Goal: Information Seeking & Learning: Learn about a topic

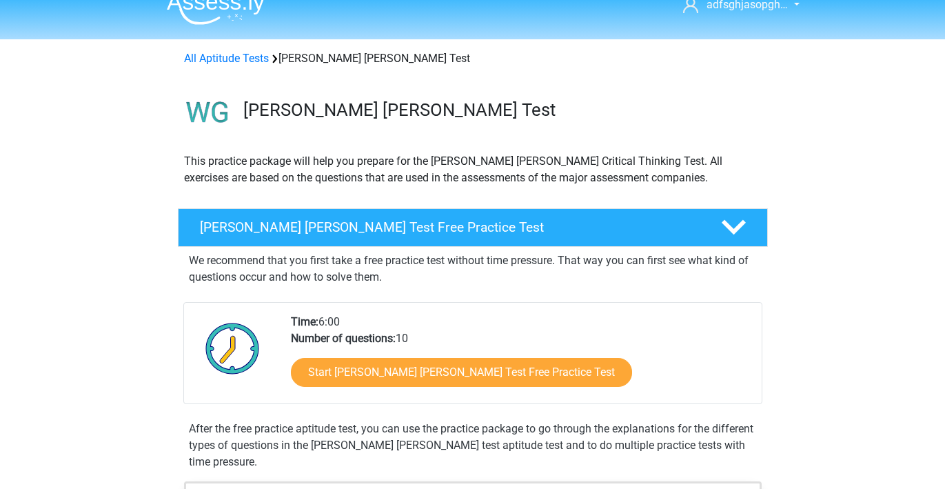
scroll to position [123, 0]
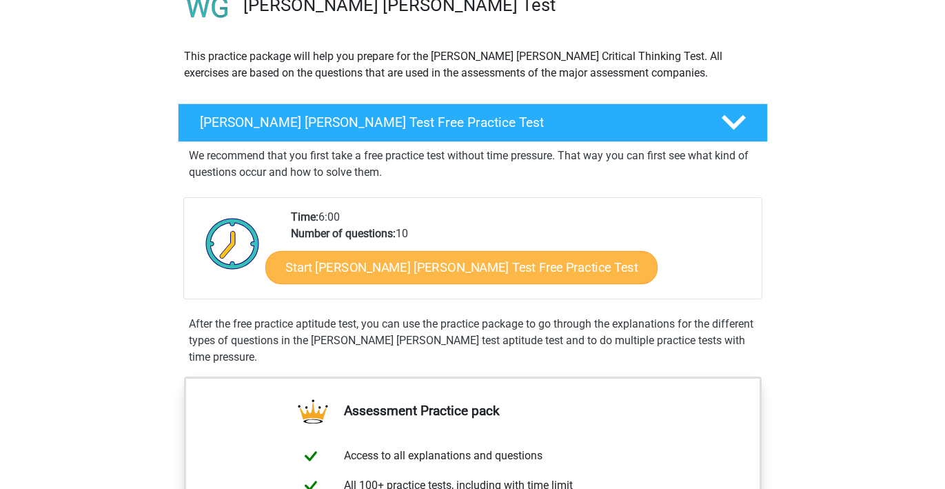
click at [393, 263] on link "Start Watson Glaser Test Free Practice Test" at bounding box center [461, 267] width 392 height 33
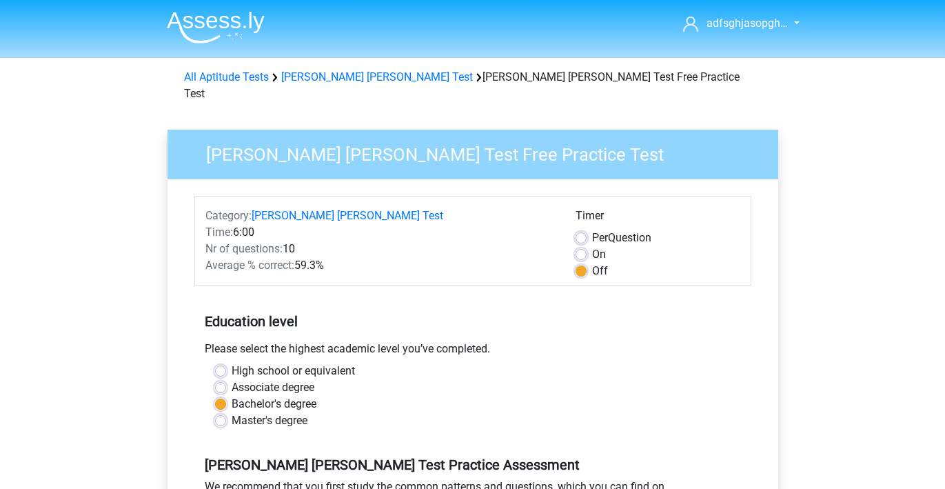
click at [232, 412] on label "Master's degree" at bounding box center [270, 420] width 76 height 17
click at [223, 412] on input "Master's degree" at bounding box center [220, 419] width 11 height 14
radio input "true"
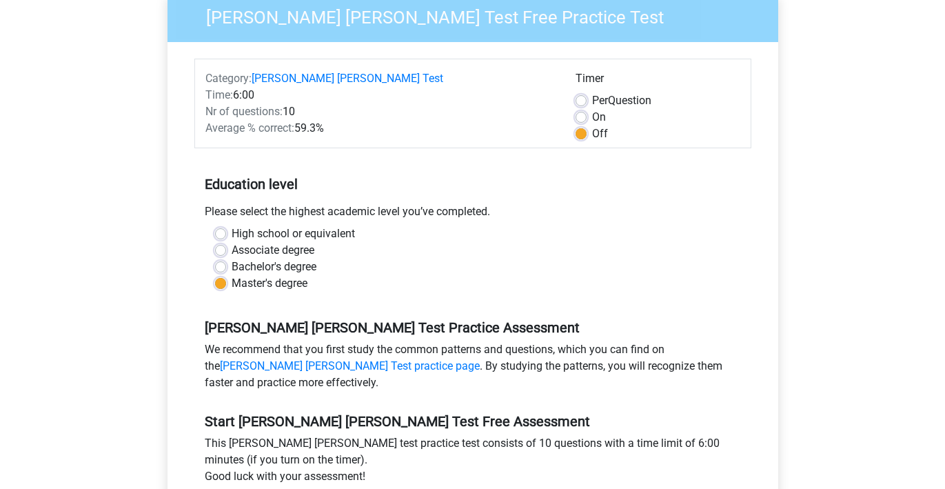
scroll to position [325, 0]
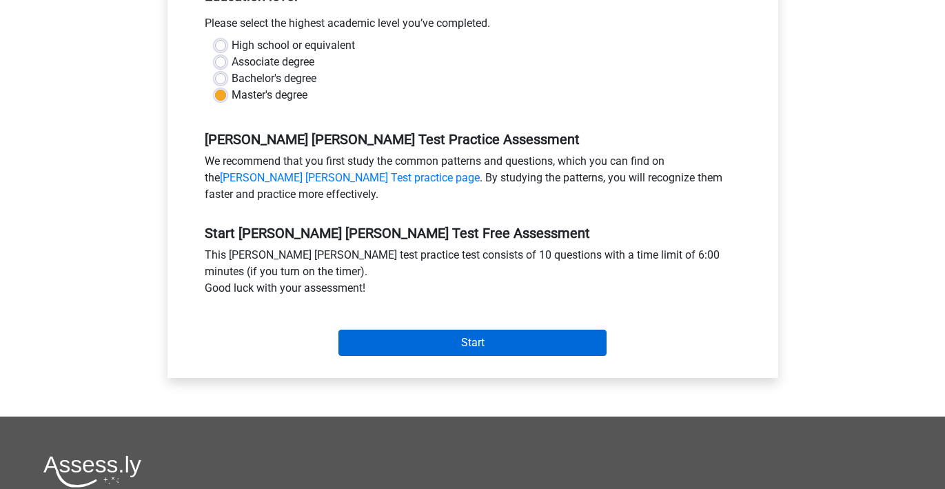
click at [525, 329] on input "Start" at bounding box center [472, 342] width 268 height 26
click at [414, 329] on input "Start" at bounding box center [472, 342] width 268 height 26
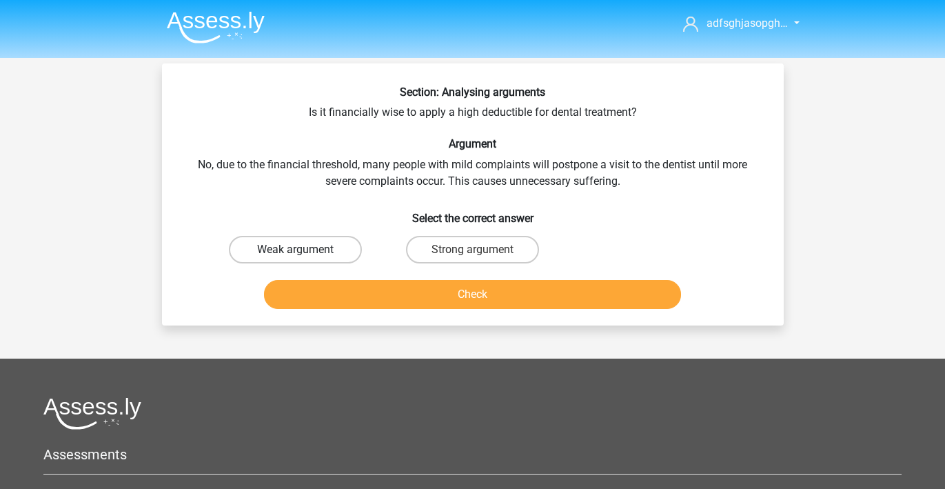
click at [316, 254] on label "Weak argument" at bounding box center [295, 250] width 133 height 28
click at [304, 254] on input "Weak argument" at bounding box center [299, 253] width 9 height 9
radio input "true"
click at [458, 300] on button "Check" at bounding box center [472, 294] width 417 height 29
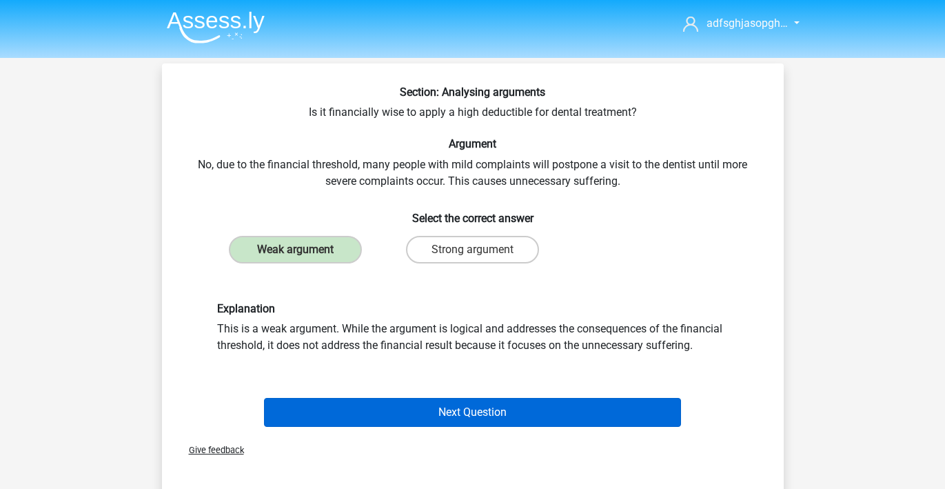
click at [424, 418] on button "Next Question" at bounding box center [472, 412] width 417 height 29
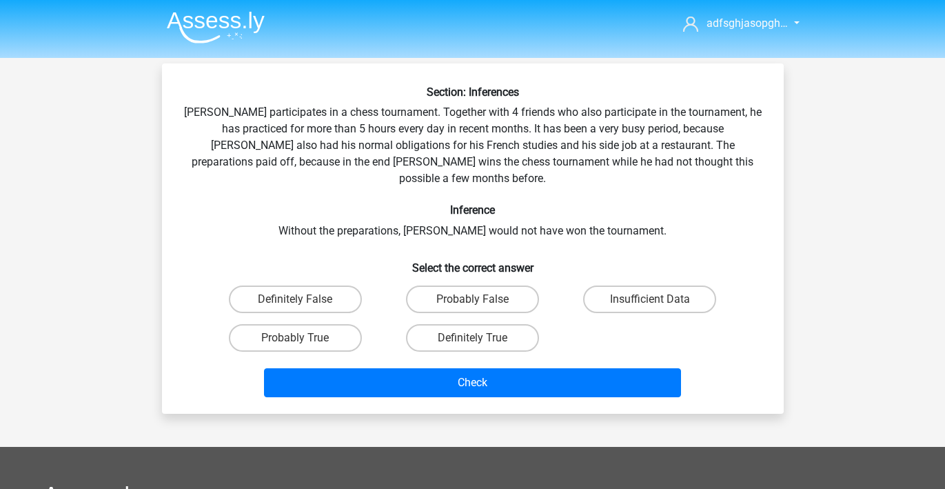
scroll to position [63, 0]
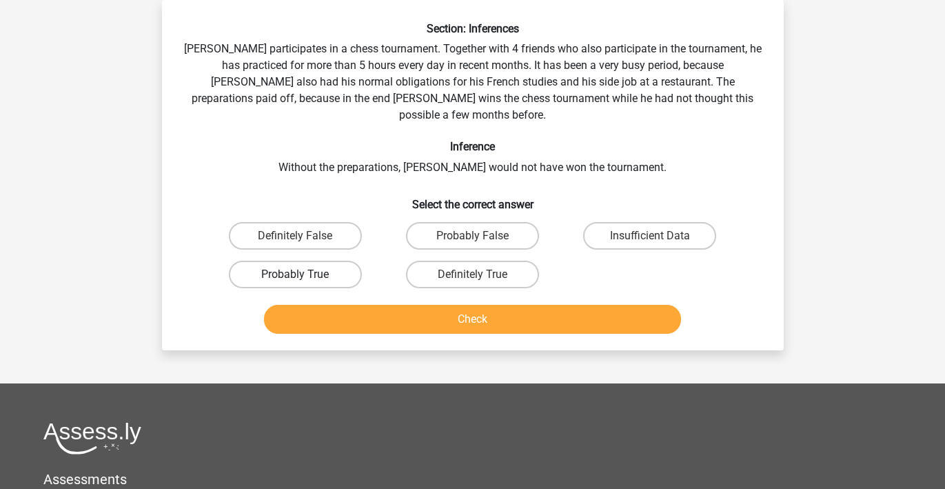
click at [286, 260] on label "Probably True" at bounding box center [295, 274] width 133 height 28
click at [295, 274] on input "Probably True" at bounding box center [299, 278] width 9 height 9
radio input "true"
click at [467, 311] on button "Check" at bounding box center [472, 319] width 417 height 29
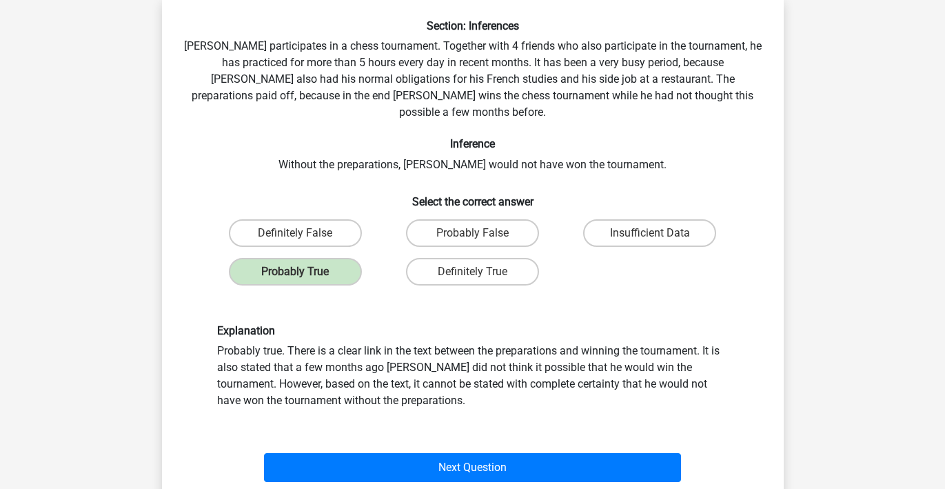
scroll to position [100, 0]
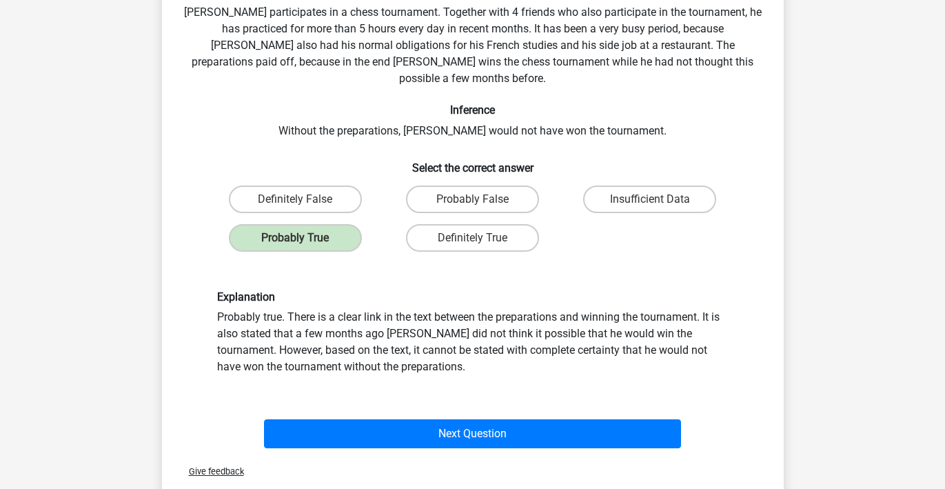
drag, startPoint x: 450, startPoint y: 416, endPoint x: 461, endPoint y: 375, distance: 42.1
click at [461, 375] on div "Section: Inferences Pablo participates in a chess tournament. Together with 4 f…" at bounding box center [472, 220] width 611 height 468
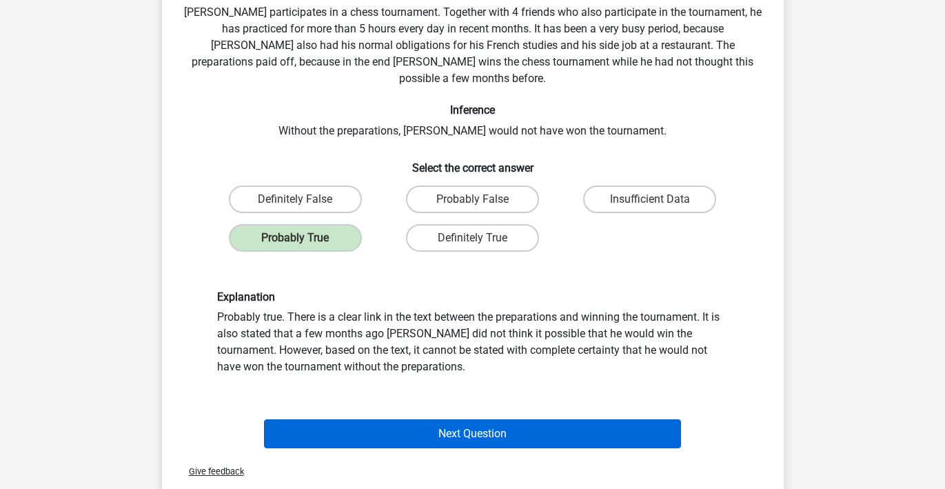
click at [424, 419] on button "Next Question" at bounding box center [472, 433] width 417 height 29
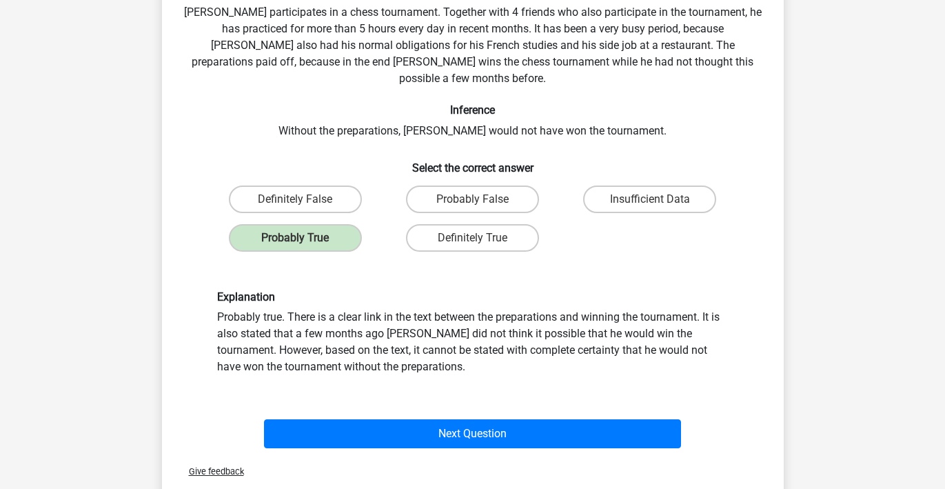
scroll to position [63, 0]
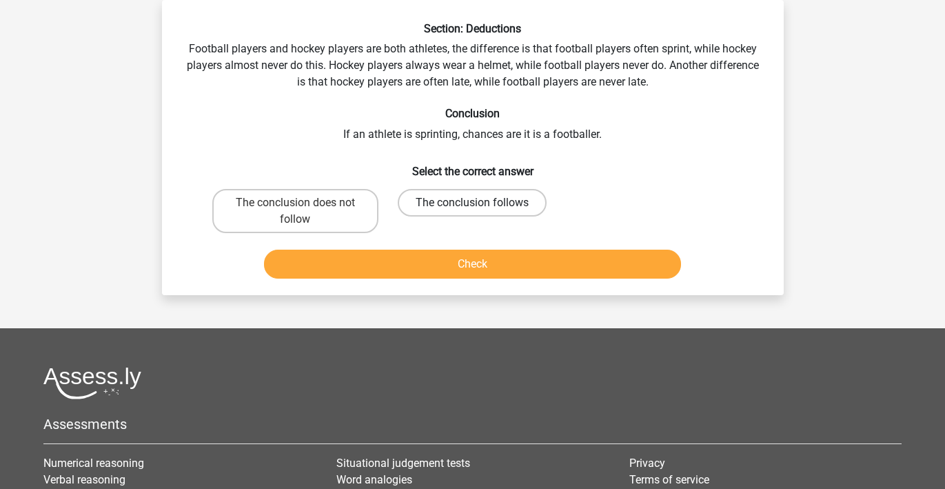
click at [530, 201] on label "The conclusion follows" at bounding box center [472, 203] width 149 height 28
click at [481, 203] on input "The conclusion follows" at bounding box center [476, 207] width 9 height 9
radio input "true"
click at [531, 269] on button "Check" at bounding box center [472, 263] width 417 height 29
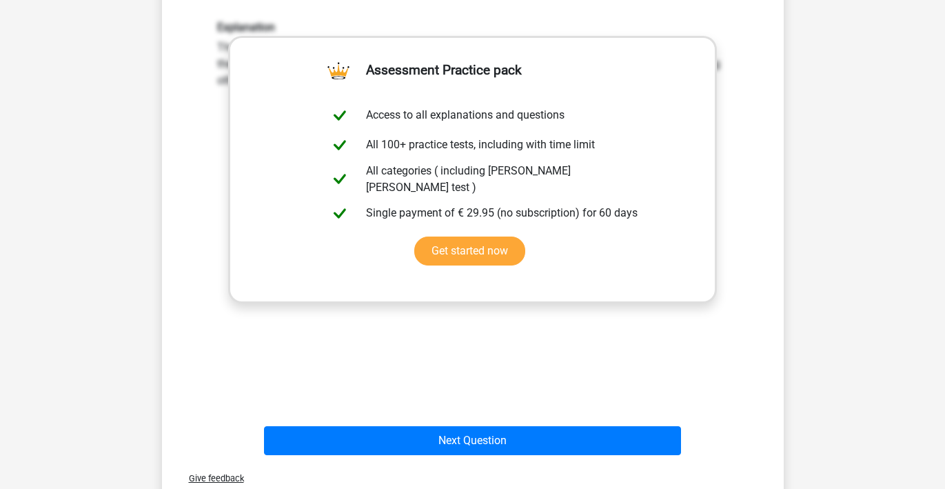
scroll to position [431, 0]
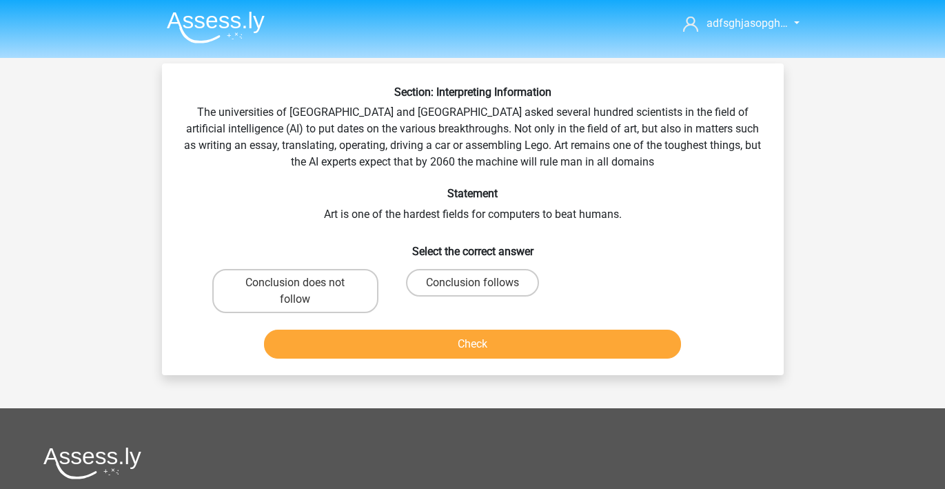
click at [481, 265] on div "Conclusion follows" at bounding box center [472, 290] width 177 height 55
click at [481, 275] on label "Conclusion follows" at bounding box center [472, 283] width 133 height 28
click at [481, 283] on input "Conclusion follows" at bounding box center [476, 287] width 9 height 9
radio input "true"
click at [471, 343] on button "Check" at bounding box center [472, 343] width 417 height 29
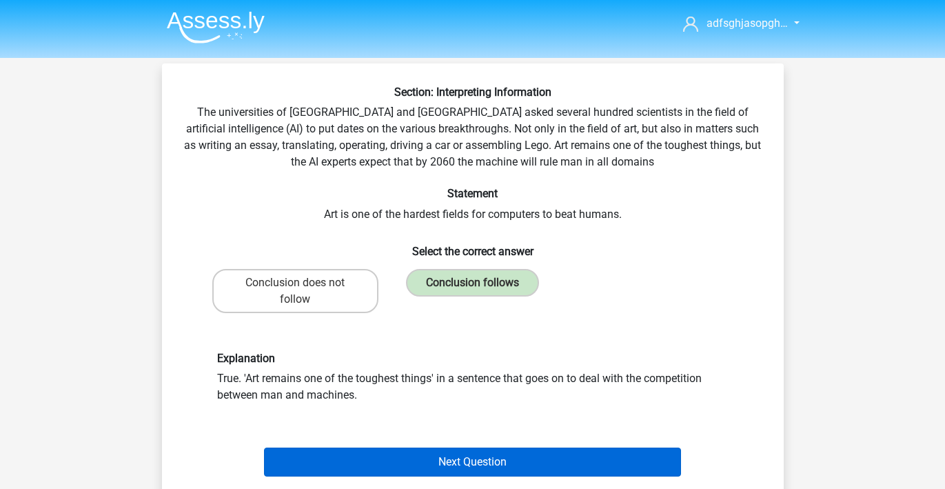
click at [462, 466] on button "Next Question" at bounding box center [472, 461] width 417 height 29
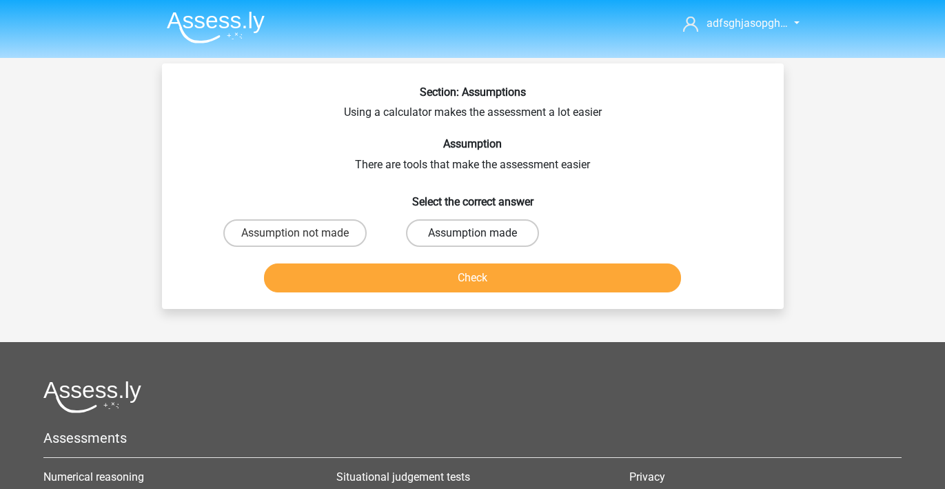
click at [520, 234] on label "Assumption made" at bounding box center [472, 233] width 133 height 28
click at [481, 234] on input "Assumption made" at bounding box center [476, 237] width 9 height 9
radio input "true"
click at [517, 264] on div "Check" at bounding box center [472, 274] width 577 height 45
click at [515, 269] on button "Check" at bounding box center [472, 277] width 417 height 29
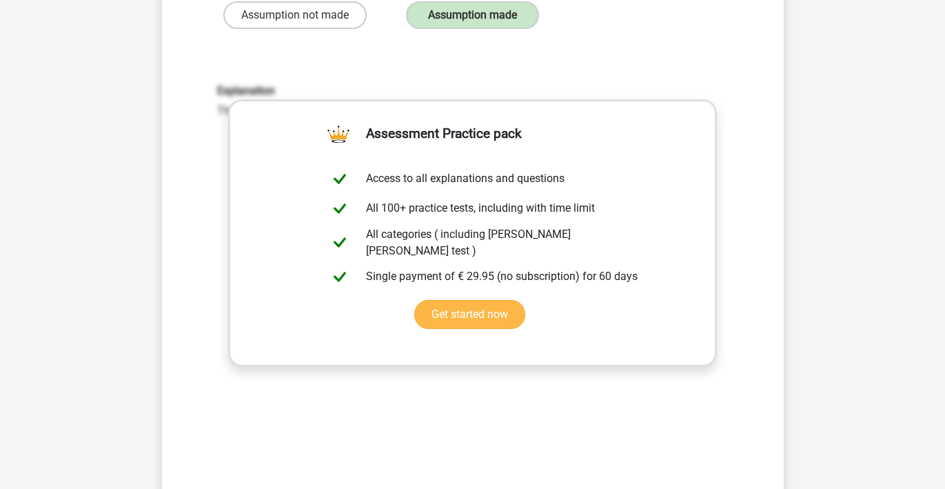
scroll to position [240, 0]
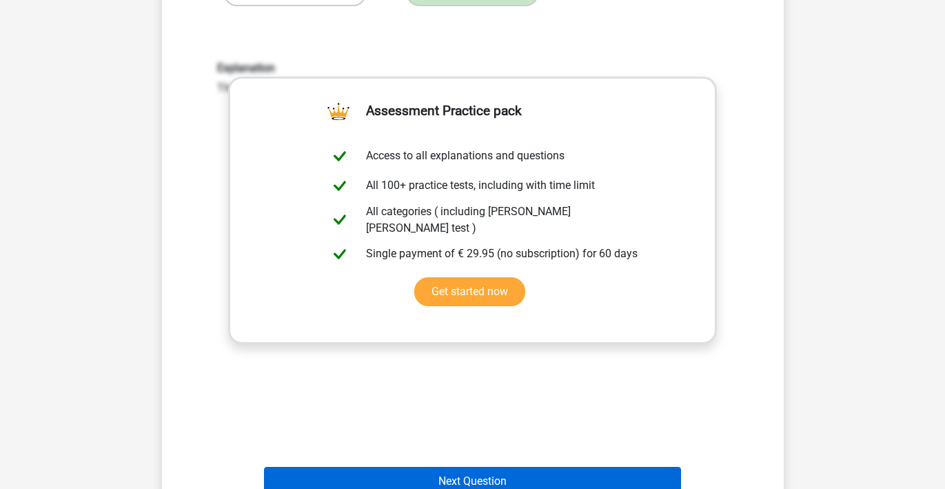
click at [502, 468] on button "Next Question" at bounding box center [472, 481] width 417 height 29
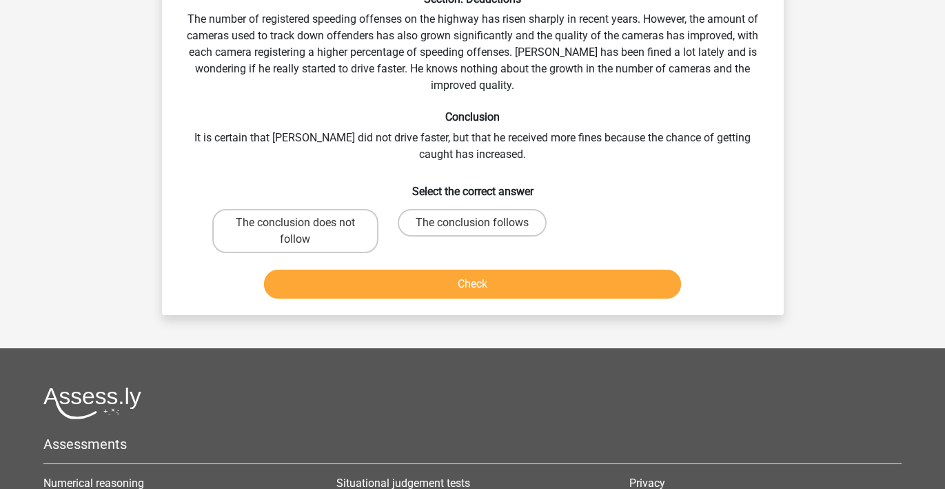
scroll to position [63, 0]
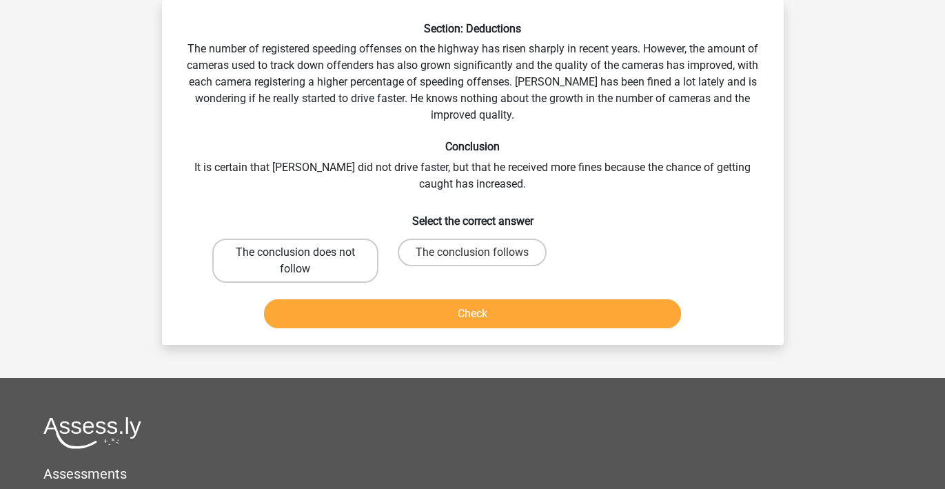
click at [276, 266] on label "The conclusion does not follow" at bounding box center [295, 260] width 166 height 44
click at [295, 261] on input "The conclusion does not follow" at bounding box center [299, 256] width 9 height 9
radio input "true"
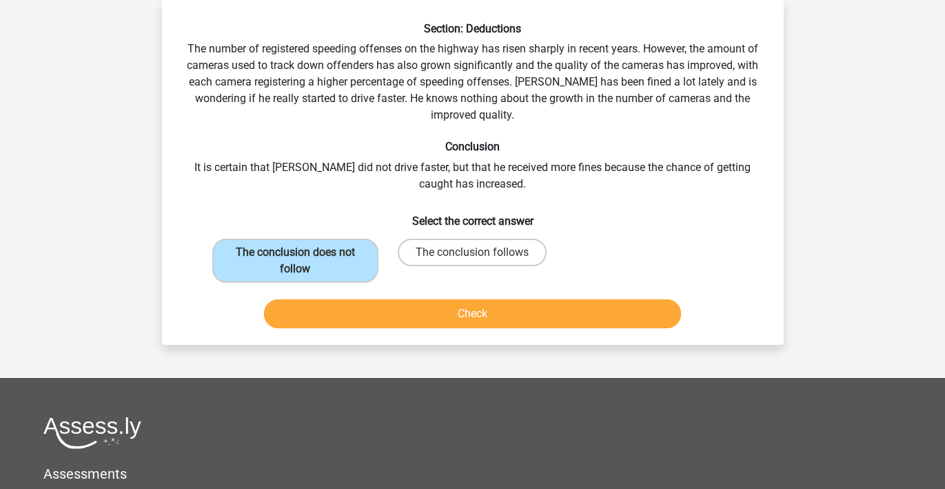
click at [506, 313] on button "Check" at bounding box center [472, 313] width 417 height 29
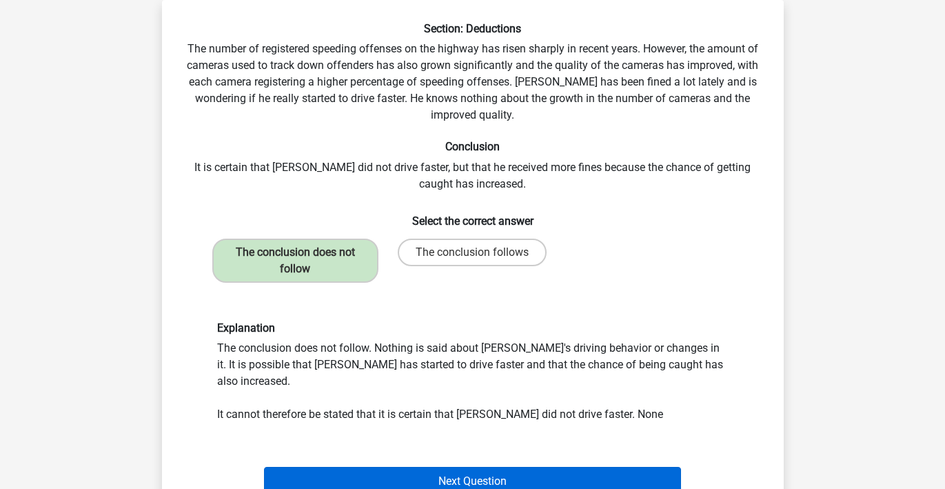
click at [468, 467] on button "Next Question" at bounding box center [472, 481] width 417 height 29
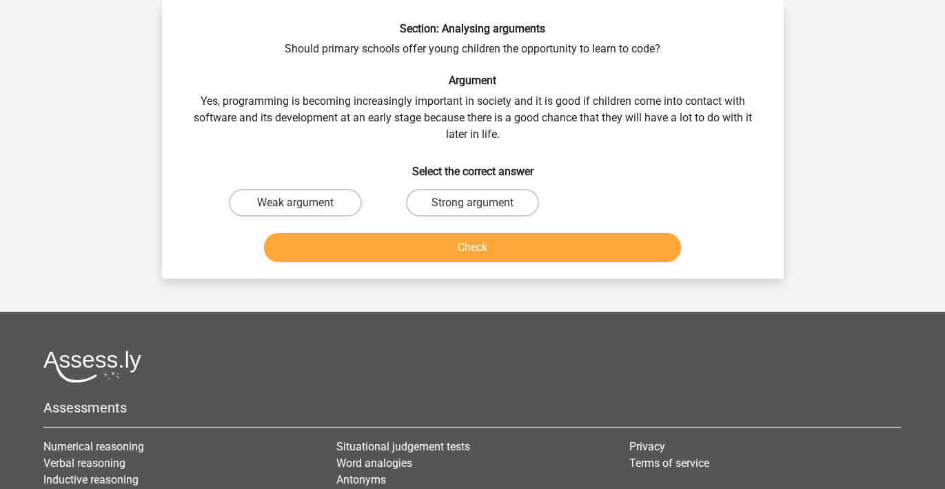
scroll to position [61, 0]
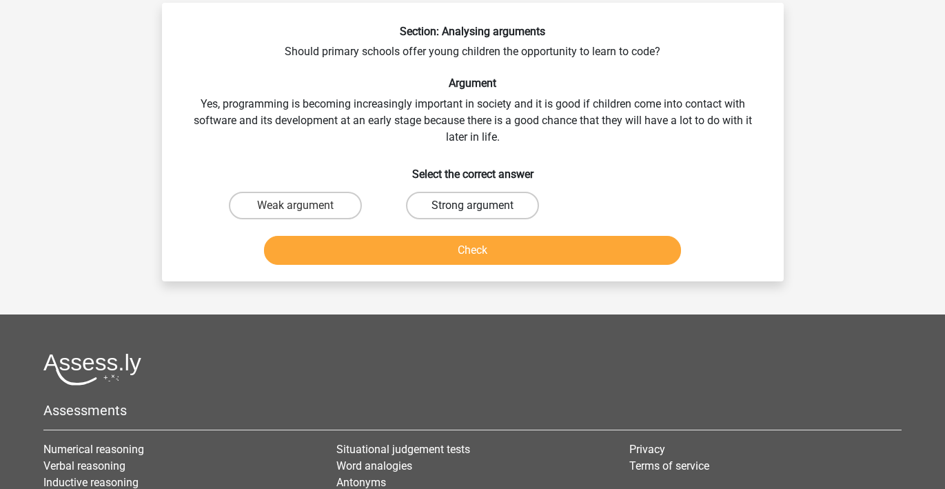
click at [460, 205] on label "Strong argument" at bounding box center [472, 206] width 133 height 28
click at [472, 205] on input "Strong argument" at bounding box center [476, 209] width 9 height 9
radio input "true"
click at [455, 245] on button "Check" at bounding box center [472, 250] width 417 height 29
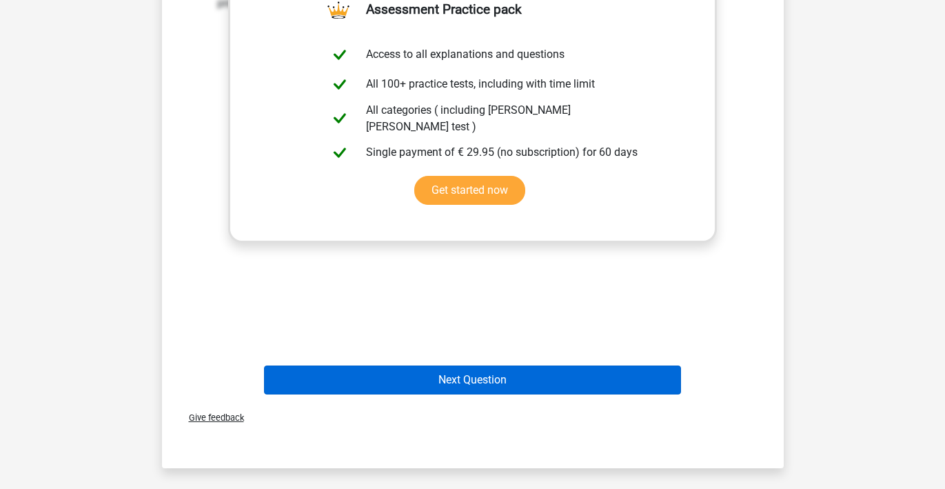
click at [484, 373] on button "Next Question" at bounding box center [472, 379] width 417 height 29
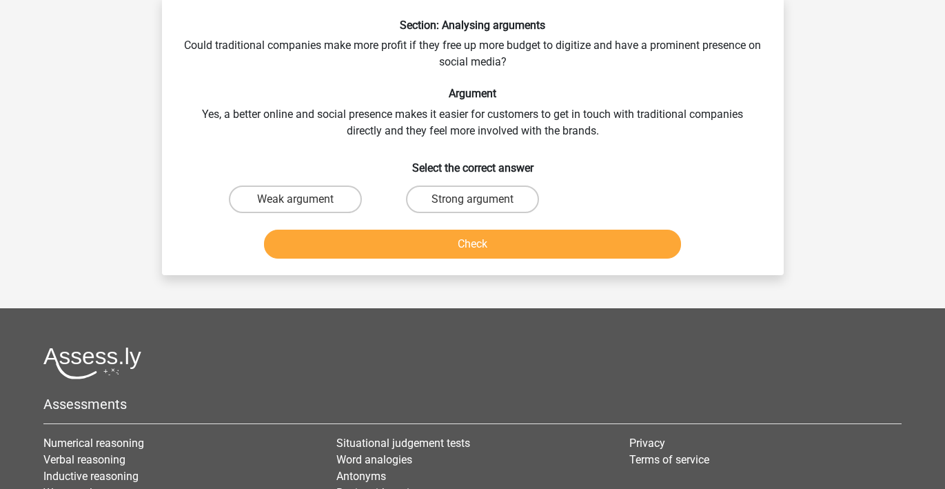
scroll to position [63, 0]
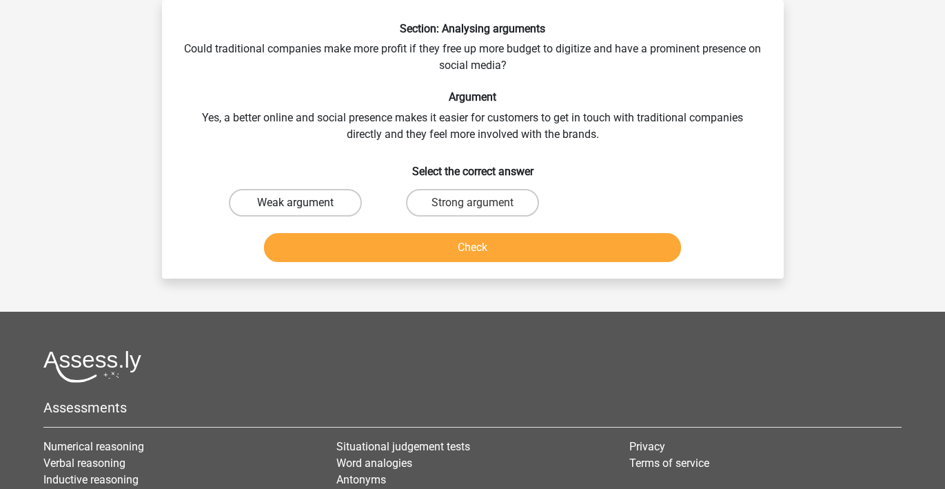
click at [316, 200] on label "Weak argument" at bounding box center [295, 203] width 133 height 28
click at [304, 203] on input "Weak argument" at bounding box center [299, 207] width 9 height 9
radio input "true"
click at [458, 236] on button "Check" at bounding box center [472, 247] width 417 height 29
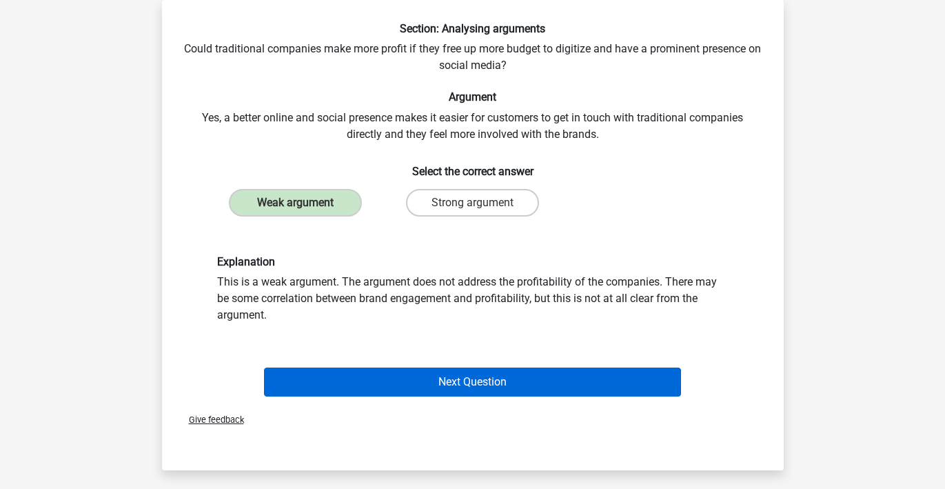
click at [599, 376] on button "Next Question" at bounding box center [472, 381] width 417 height 29
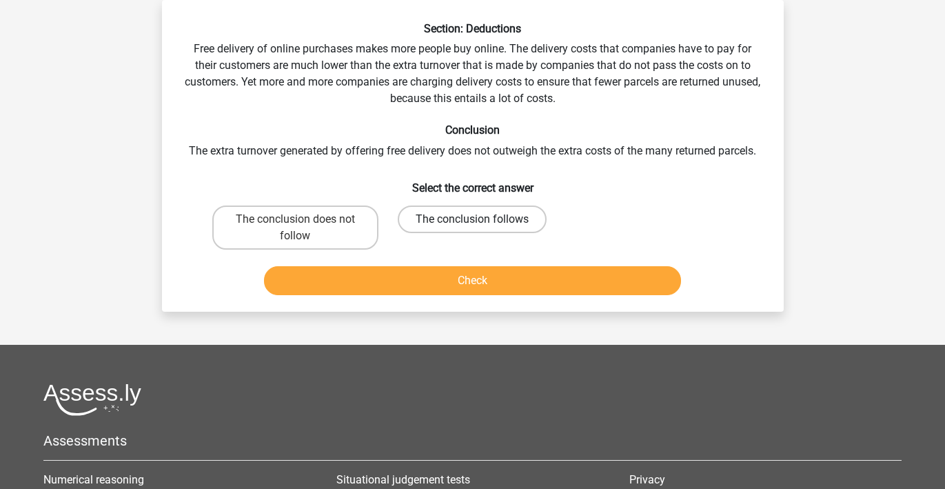
click at [506, 217] on label "The conclusion follows" at bounding box center [472, 219] width 149 height 28
click at [481, 219] on input "The conclusion follows" at bounding box center [476, 223] width 9 height 9
radio input "true"
click at [343, 234] on label "The conclusion does not follow" at bounding box center [295, 227] width 166 height 44
click at [304, 228] on input "The conclusion does not follow" at bounding box center [299, 223] width 9 height 9
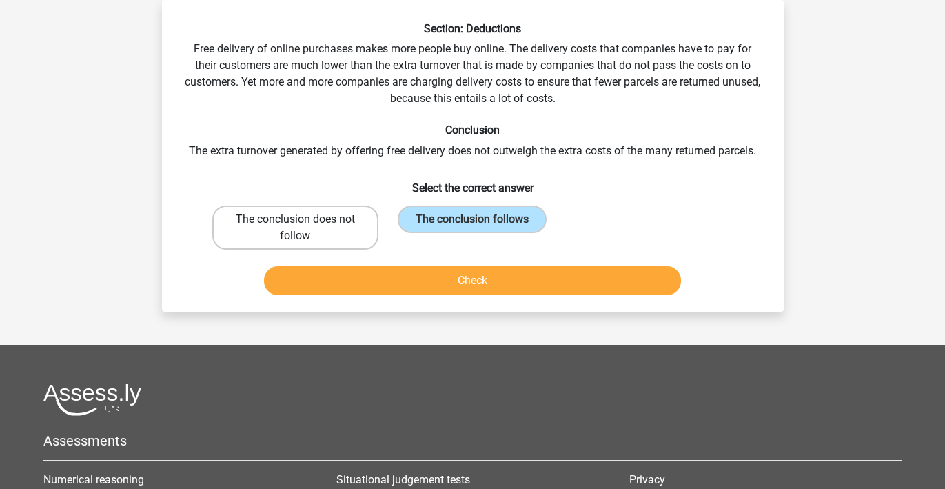
radio input "true"
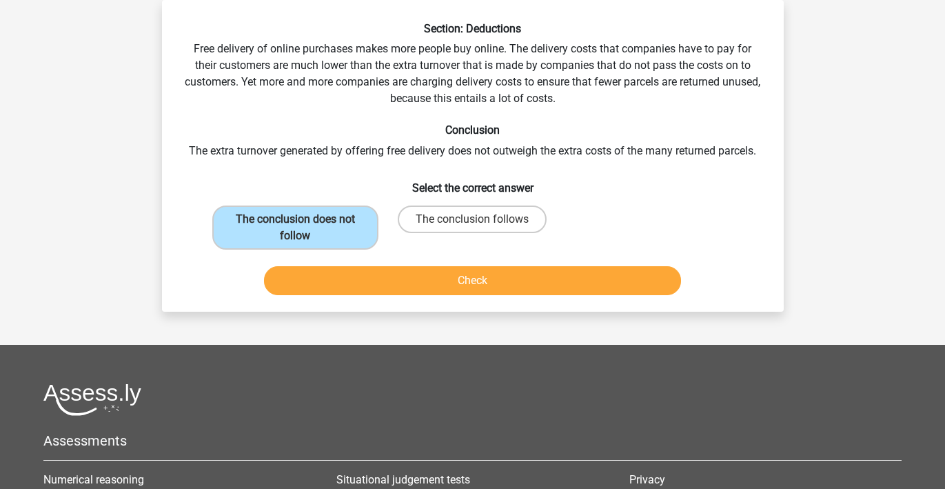
click at [584, 279] on button "Check" at bounding box center [472, 280] width 417 height 29
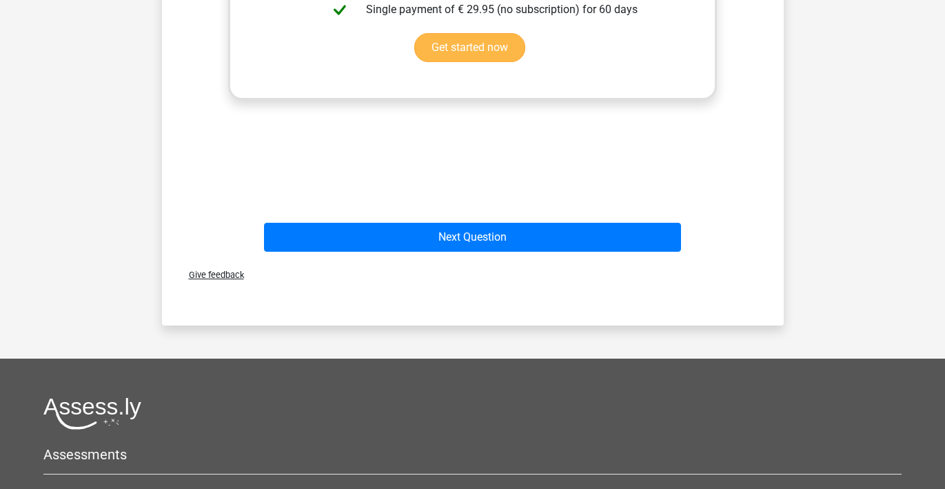
scroll to position [411, 0]
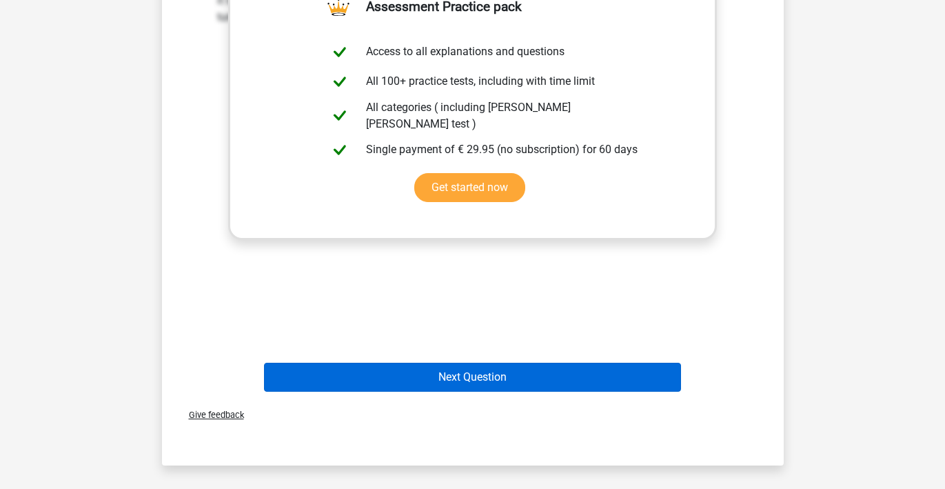
click at [489, 373] on button "Next Question" at bounding box center [472, 376] width 417 height 29
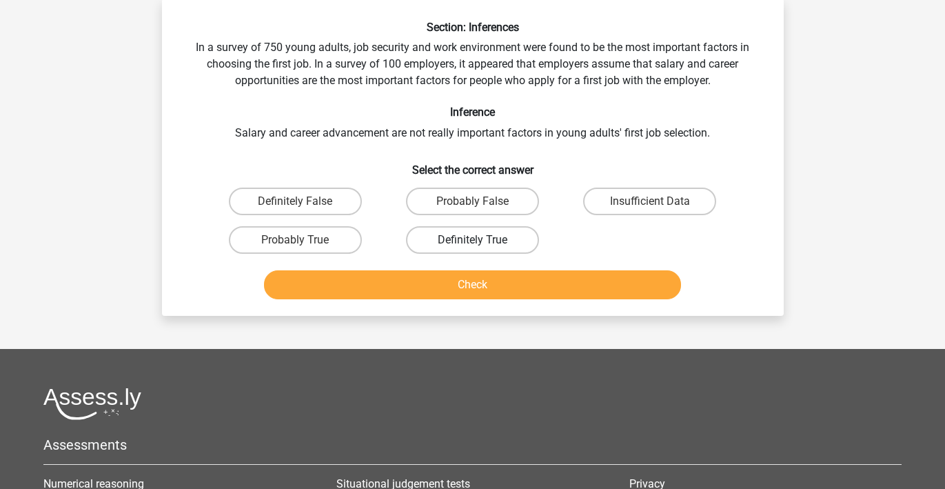
scroll to position [63, 0]
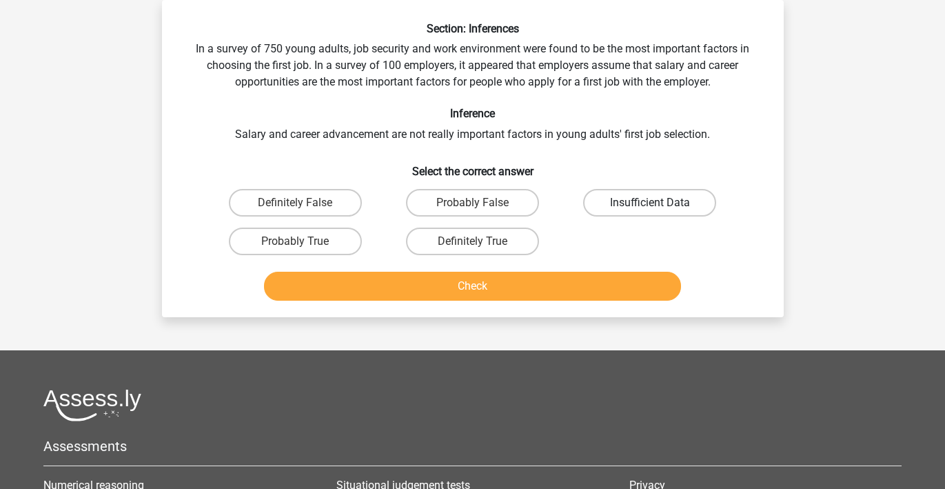
click at [675, 205] on label "Insufficient Data" at bounding box center [649, 203] width 133 height 28
click at [659, 205] on input "Insufficient Data" at bounding box center [654, 207] width 9 height 9
radio input "true"
click at [474, 285] on button "Check" at bounding box center [472, 286] width 417 height 29
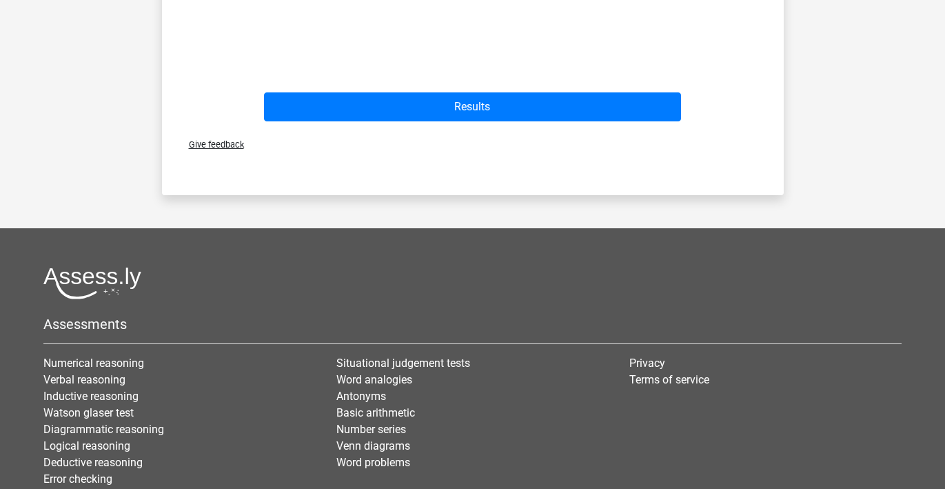
scroll to position [684, 0]
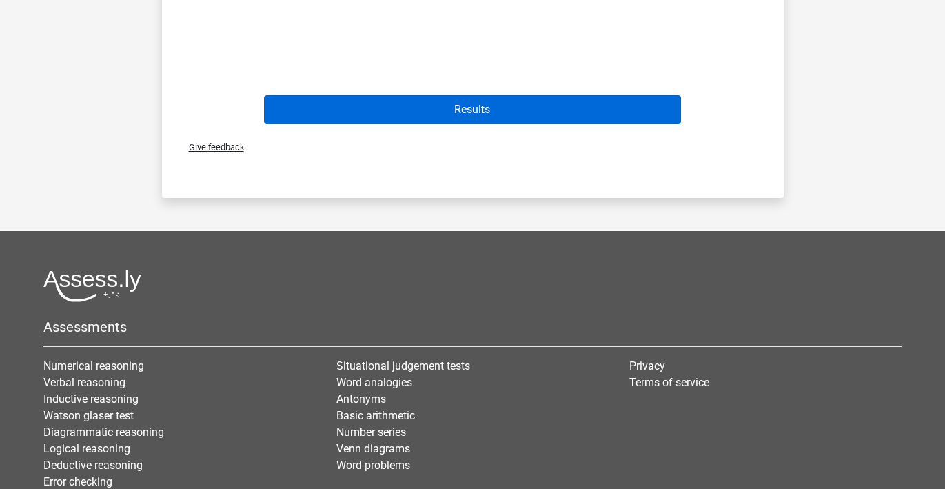
click at [503, 109] on button "Results" at bounding box center [472, 109] width 417 height 29
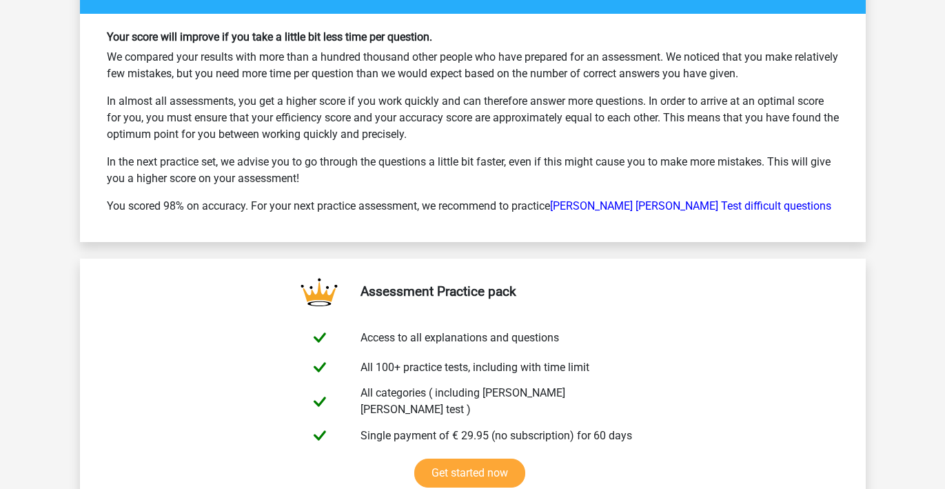
scroll to position [2087, 0]
